Goal: Task Accomplishment & Management: Manage account settings

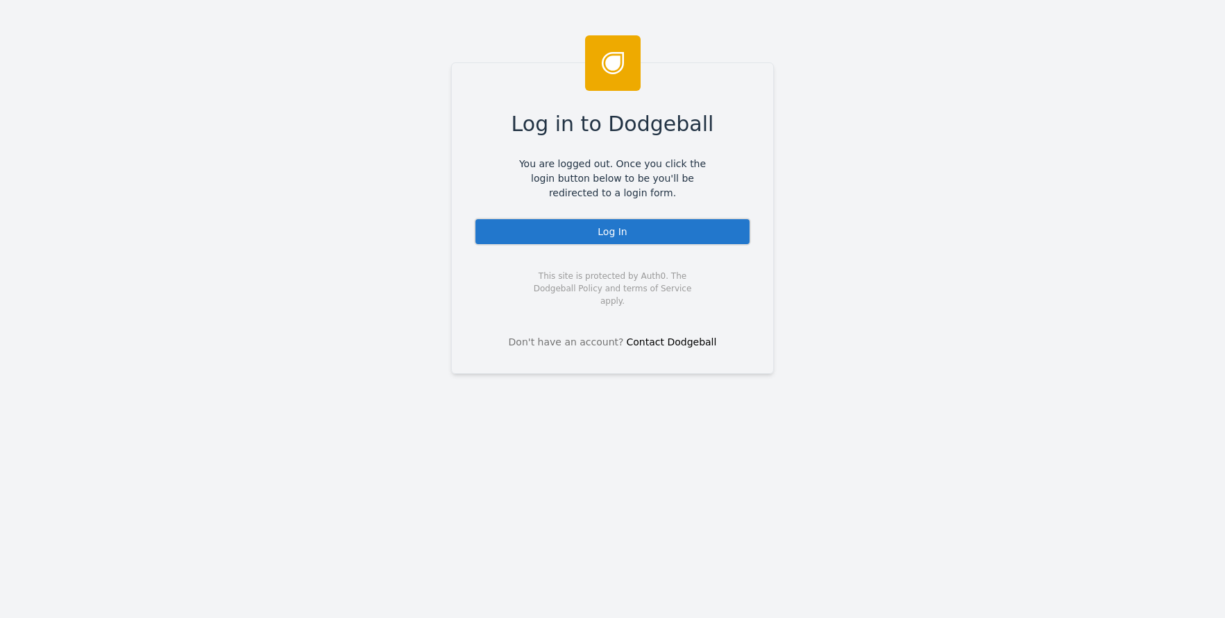
click at [545, 228] on div "Log In" at bounding box center [612, 232] width 277 height 28
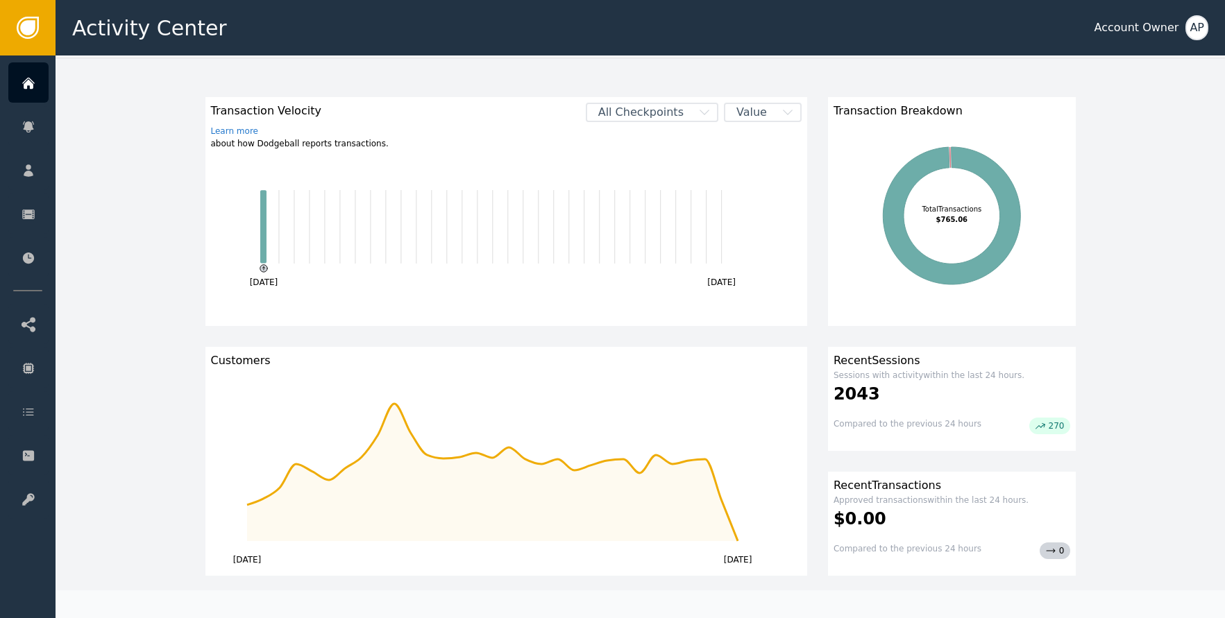
scroll to position [57, 0]
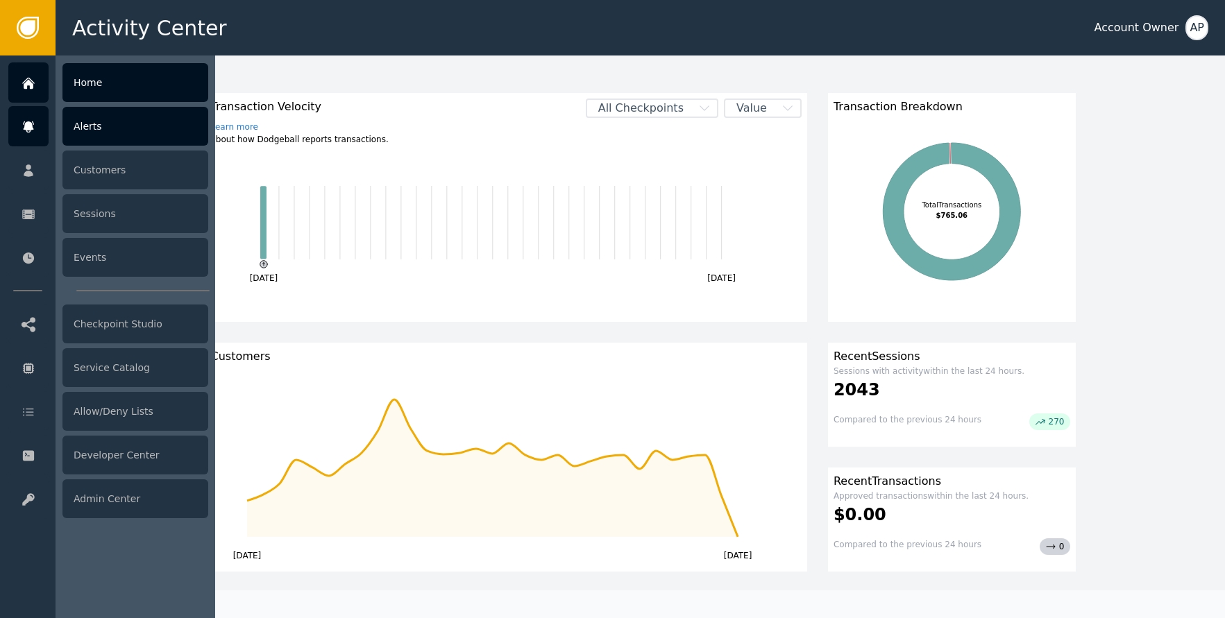
click at [27, 131] on icon at bounding box center [29, 126] width 14 height 15
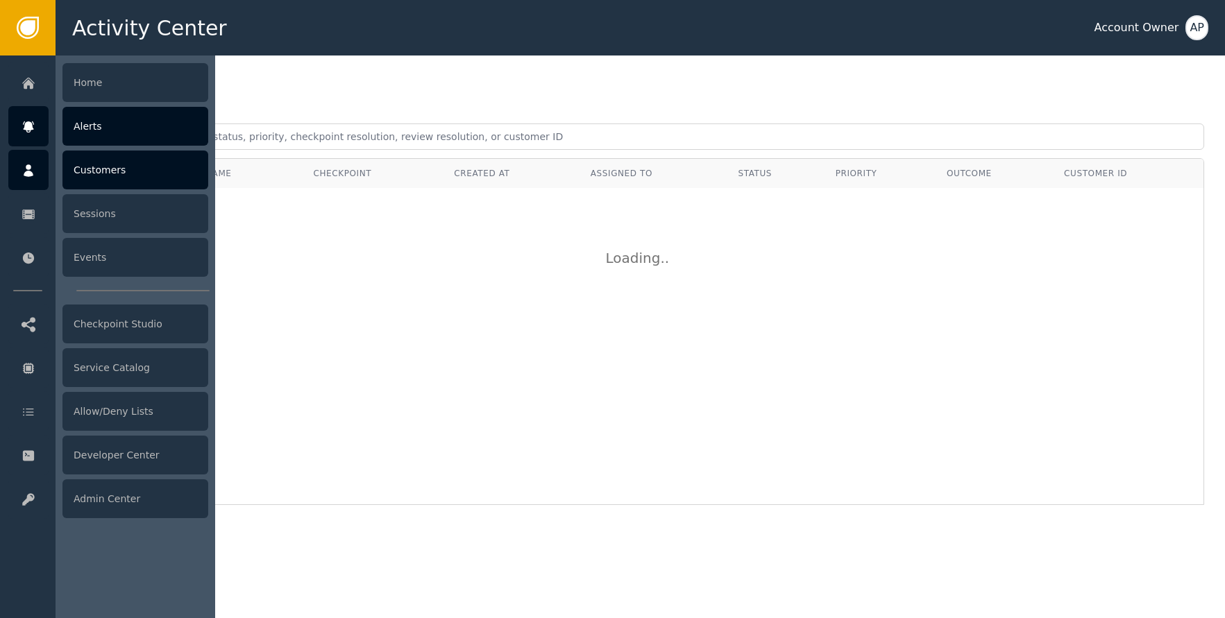
click at [84, 163] on div "Customers" at bounding box center [135, 170] width 146 height 39
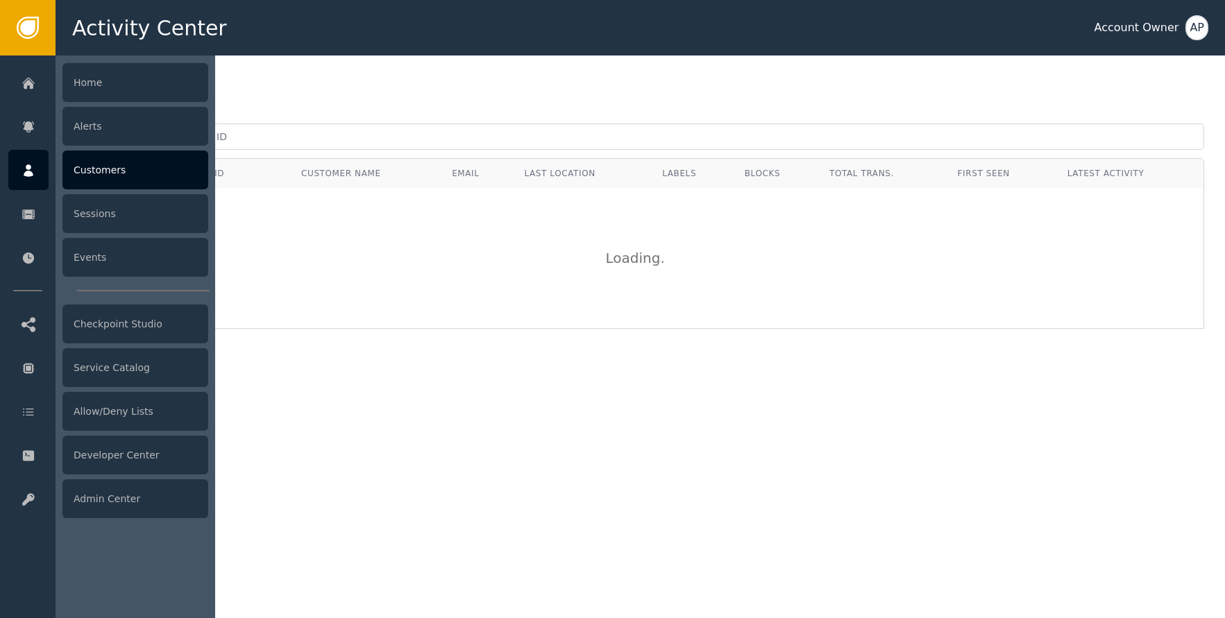
click at [33, 155] on div at bounding box center [28, 170] width 40 height 40
click at [93, 130] on div "Alerts" at bounding box center [135, 126] width 146 height 39
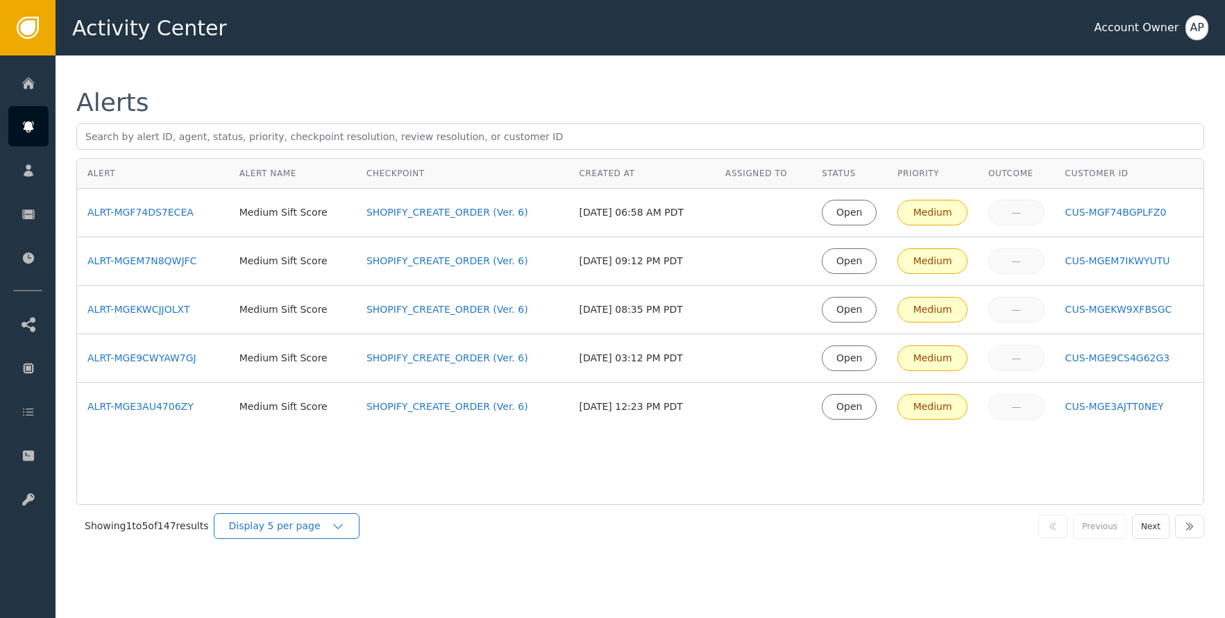
drag, startPoint x: 303, startPoint y: 531, endPoint x: 297, endPoint y: 527, distance: 7.5
click at [304, 532] on div "Display 5 per page" at bounding box center [279, 526] width 103 height 15
click at [306, 578] on div "Display 25 per page" at bounding box center [290, 584] width 111 height 15
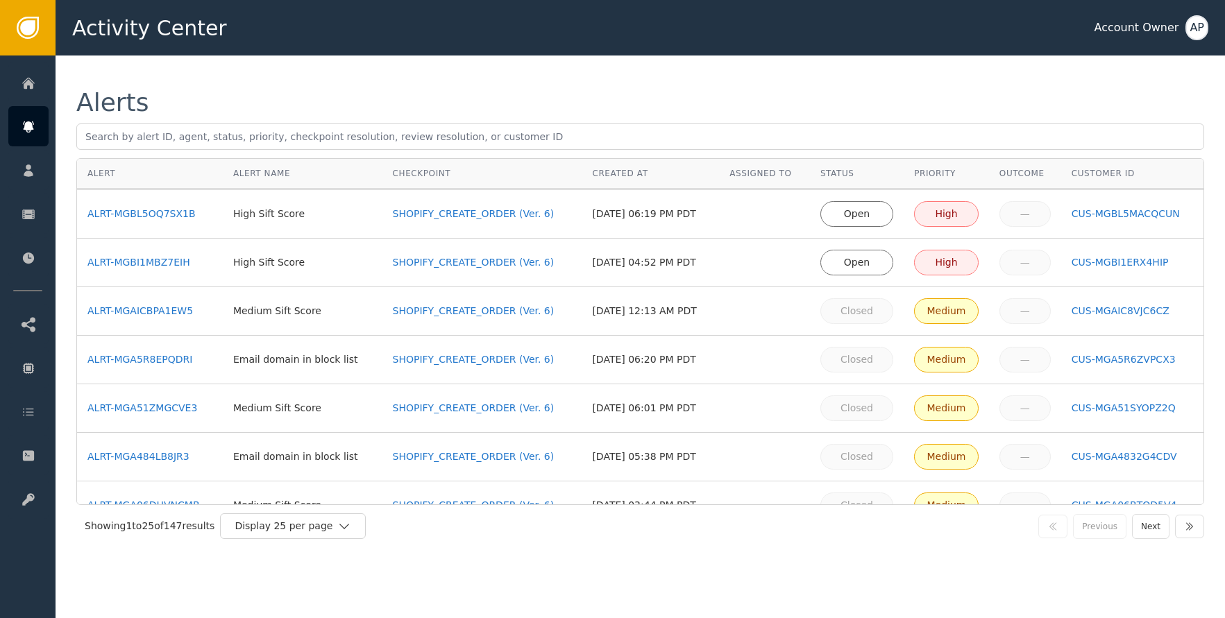
scroll to position [433, 0]
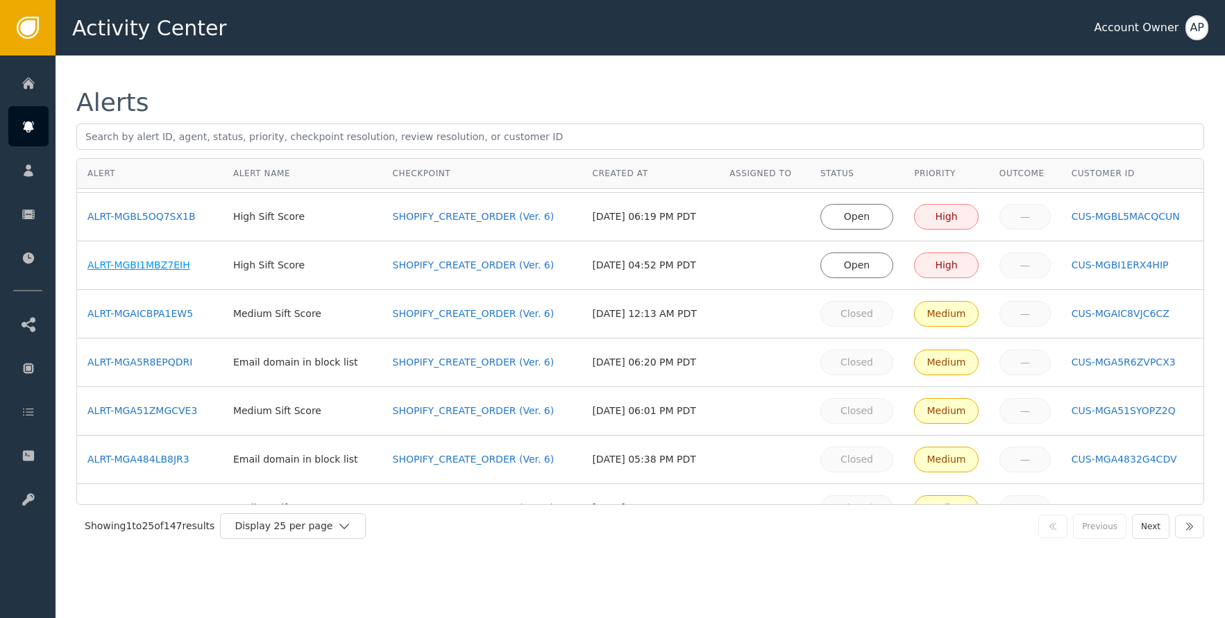
click at [162, 266] on div "ALRT-MGBI1MBZ7EIH" at bounding box center [149, 265] width 125 height 15
drag, startPoint x: 165, startPoint y: 219, endPoint x: 197, endPoint y: 185, distance: 46.6
click at [166, 219] on div "ALRT-MGBL5OQ7SX1B" at bounding box center [149, 217] width 125 height 15
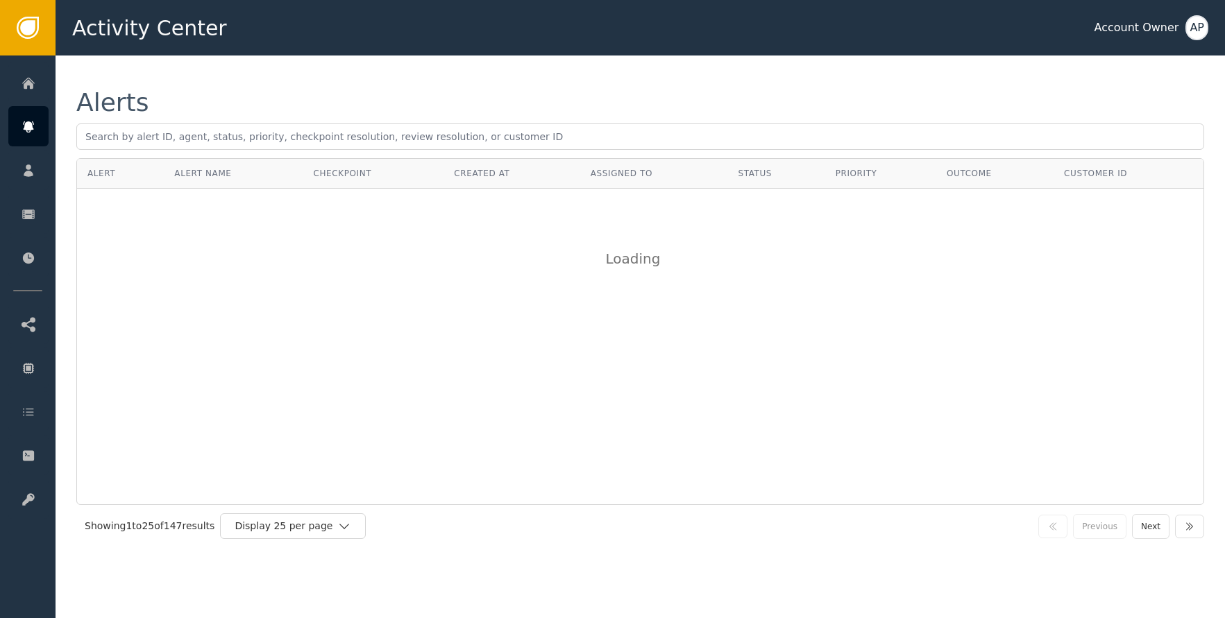
scroll to position [0, 0]
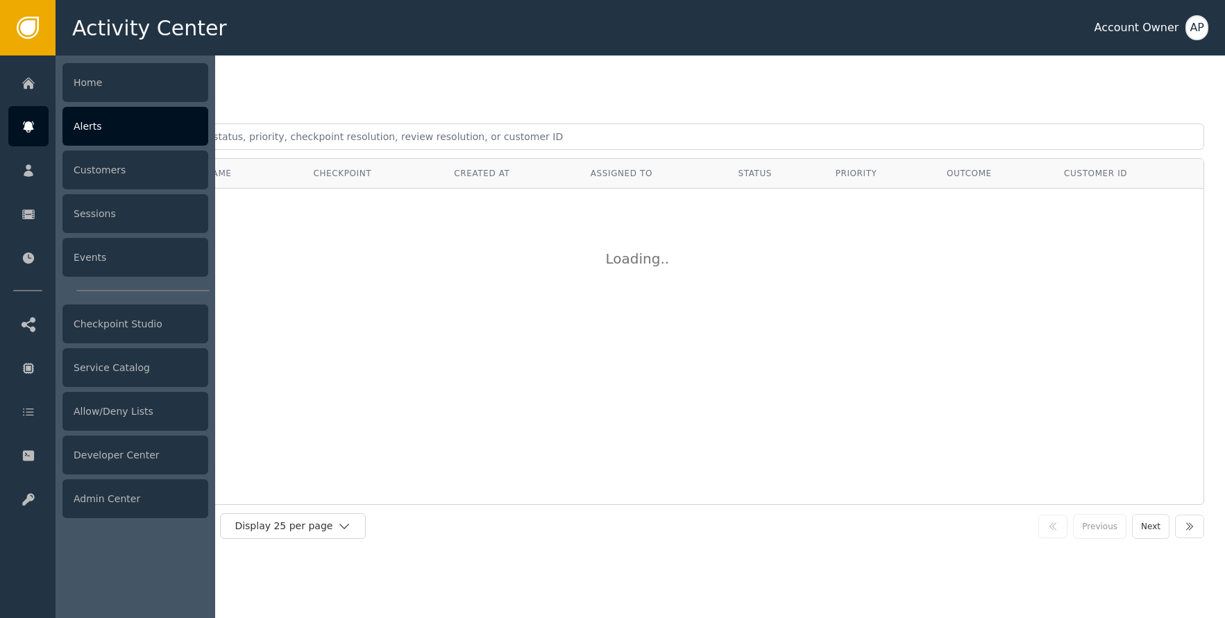
click at [35, 134] on icon at bounding box center [29, 126] width 14 height 15
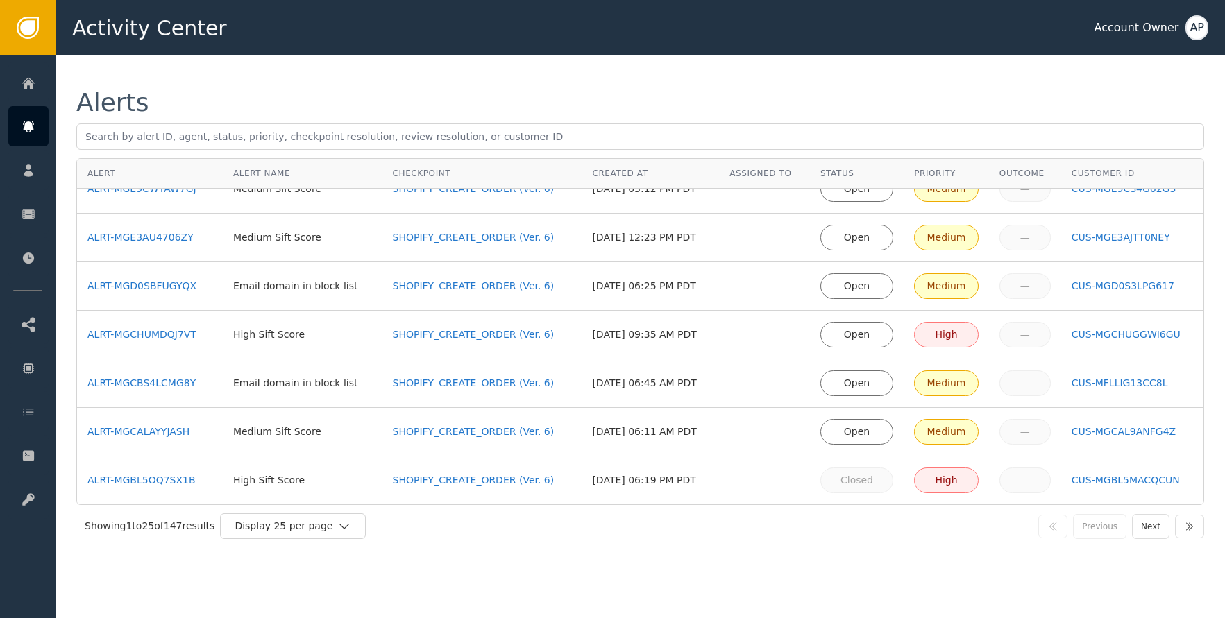
scroll to position [110, 0]
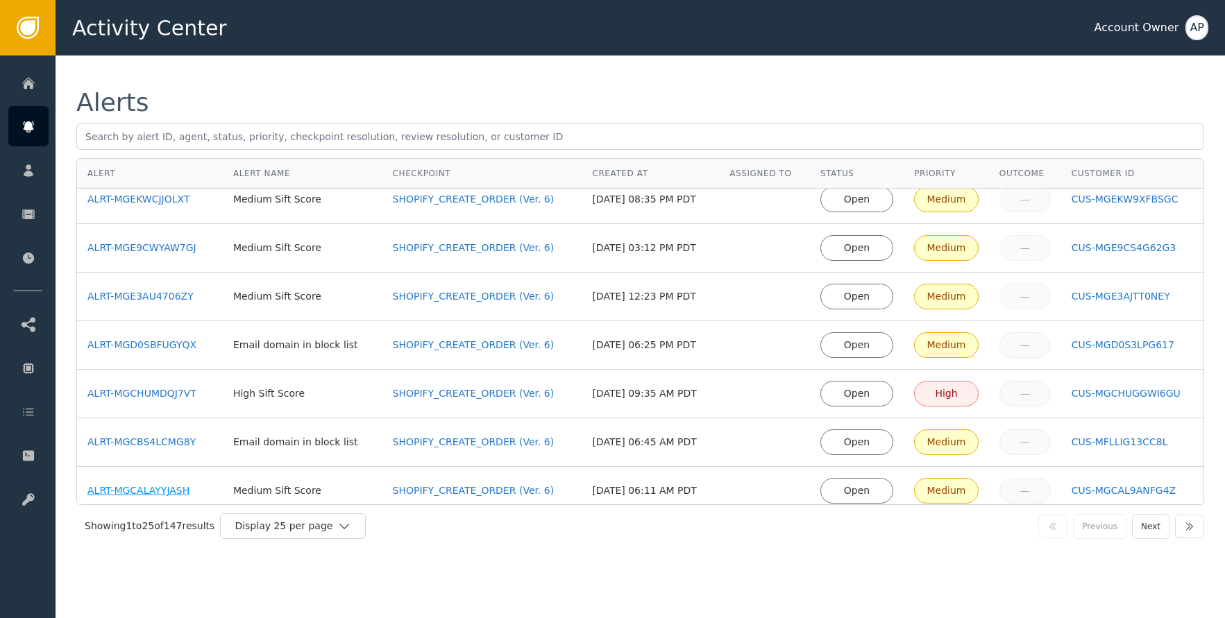
click at [156, 493] on div "ALRT-MGCALAYYJASH" at bounding box center [149, 491] width 125 height 15
click at [163, 441] on div "ALRT-MGCBS4LCMG8Y" at bounding box center [149, 442] width 125 height 15
click at [174, 386] on td "ALRT-MGCHUMDQJ7VT" at bounding box center [150, 394] width 146 height 49
click at [173, 387] on div "ALRT-MGCHUMDQJ7VT" at bounding box center [149, 394] width 125 height 15
click at [180, 348] on div "ALRT-MGD0SBFUGYQX" at bounding box center [149, 345] width 125 height 15
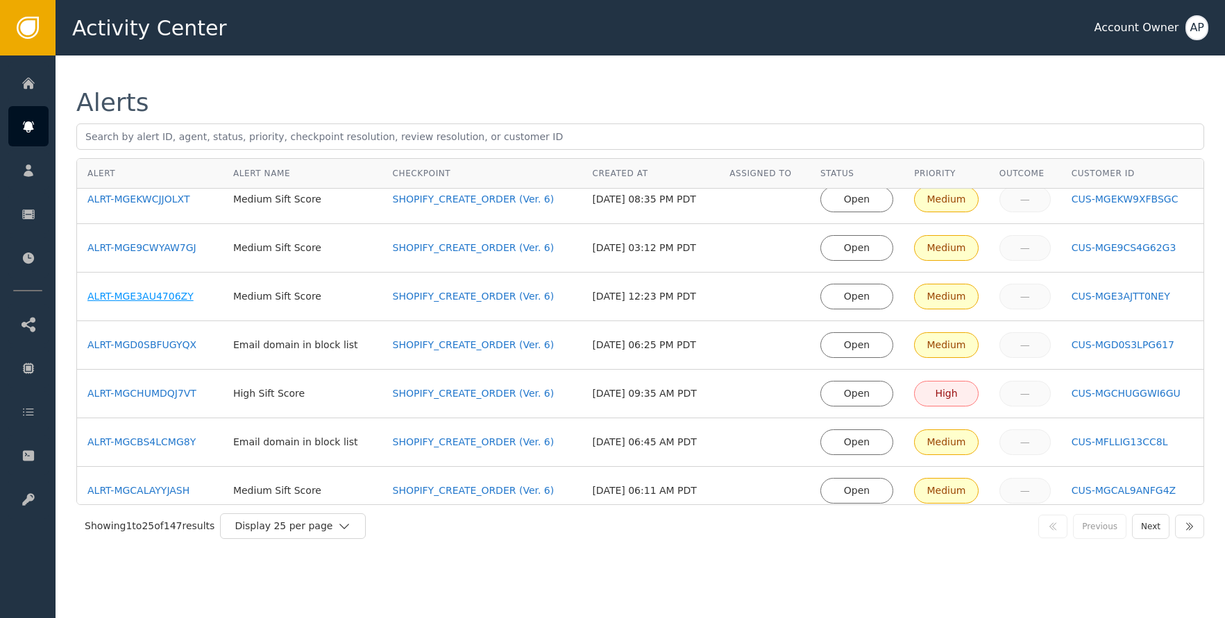
click at [180, 294] on div "ALRT-MGE3AU4706ZY" at bounding box center [149, 296] width 125 height 15
click at [180, 256] on td "ALRT-MGE9CWYAW7GJ" at bounding box center [150, 248] width 146 height 49
click at [183, 251] on div "ALRT-MGE9CWYAW7GJ" at bounding box center [149, 248] width 125 height 15
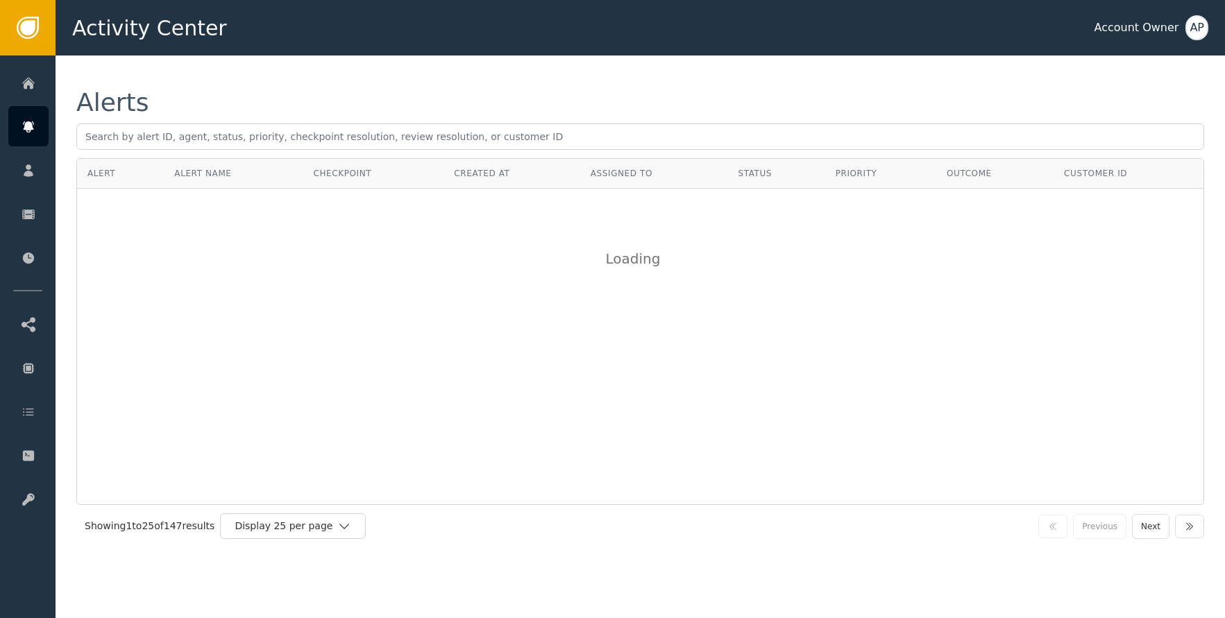
scroll to position [0, 0]
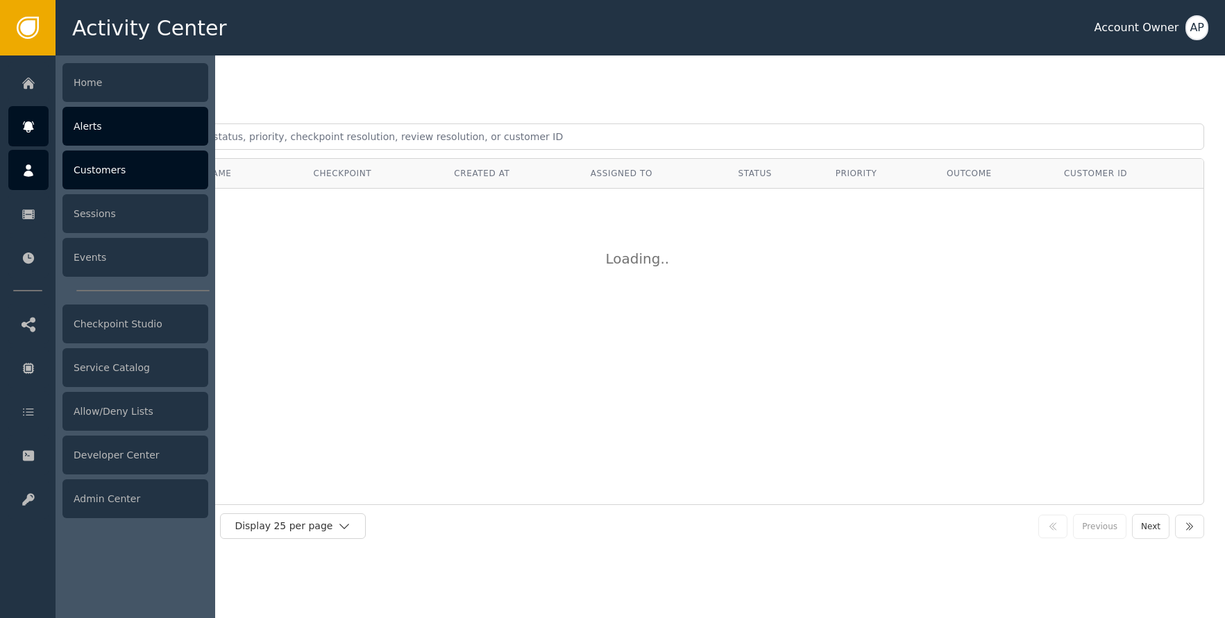
click at [42, 167] on div at bounding box center [28, 170] width 40 height 40
click at [42, 137] on div at bounding box center [28, 126] width 40 height 40
